Goal: Check status: Check status

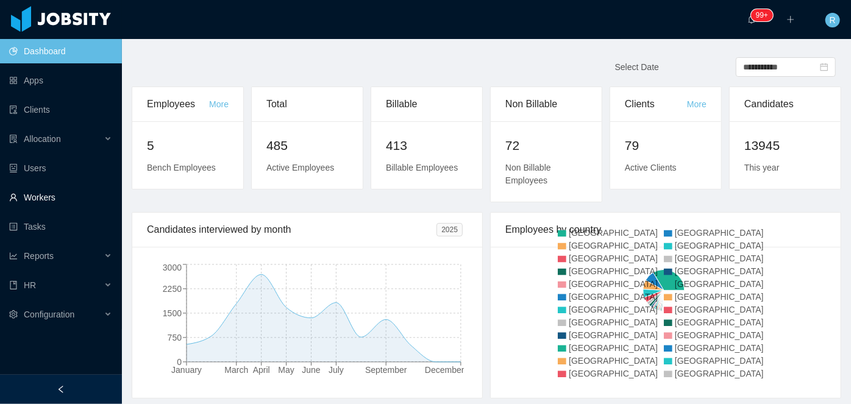
click at [33, 200] on link "Workers" at bounding box center [60, 197] width 103 height 24
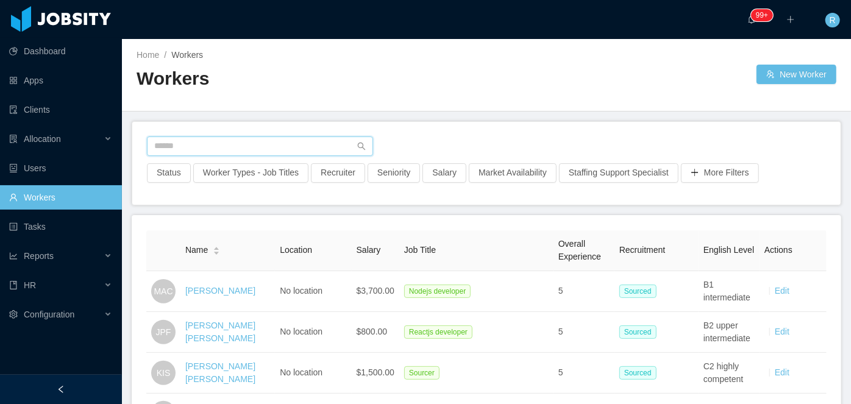
click at [235, 137] on input "text" at bounding box center [260, 147] width 226 height 20
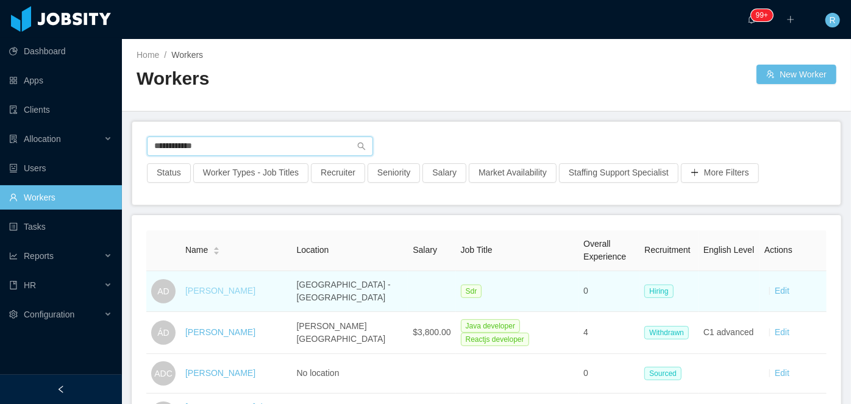
type input "**********"
click at [204, 294] on link "[PERSON_NAME]" at bounding box center [220, 291] width 70 height 10
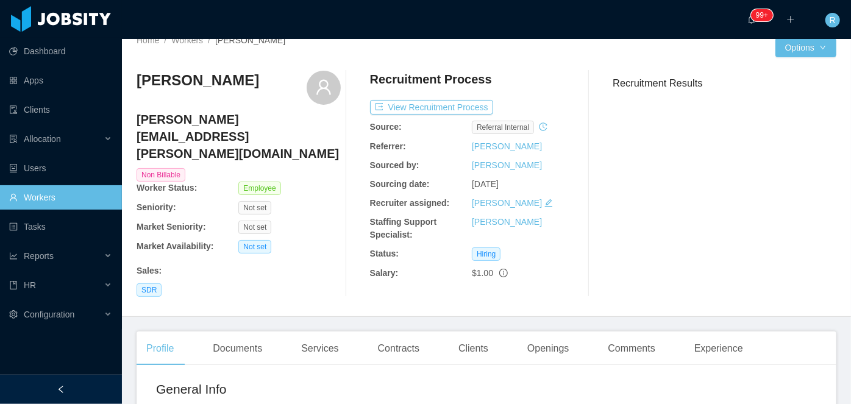
scroll to position [8, 0]
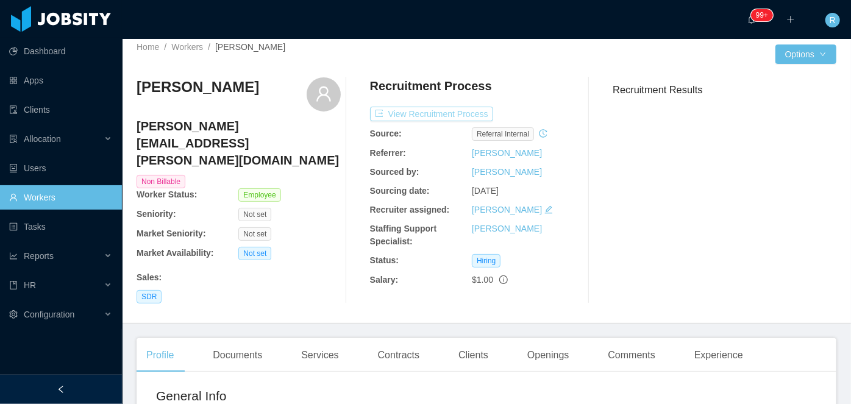
click at [419, 119] on button "View Recruitment Process" at bounding box center [431, 114] width 123 height 15
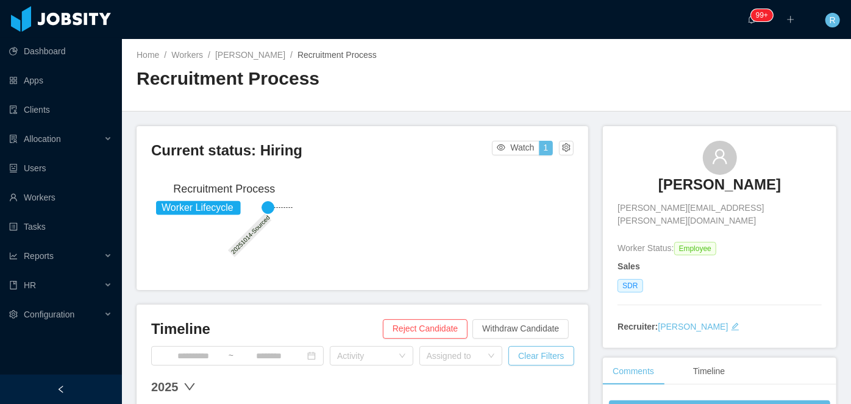
click at [707, 177] on h3 "[PERSON_NAME]" at bounding box center [719, 185] width 123 height 20
